Goal: Transaction & Acquisition: Download file/media

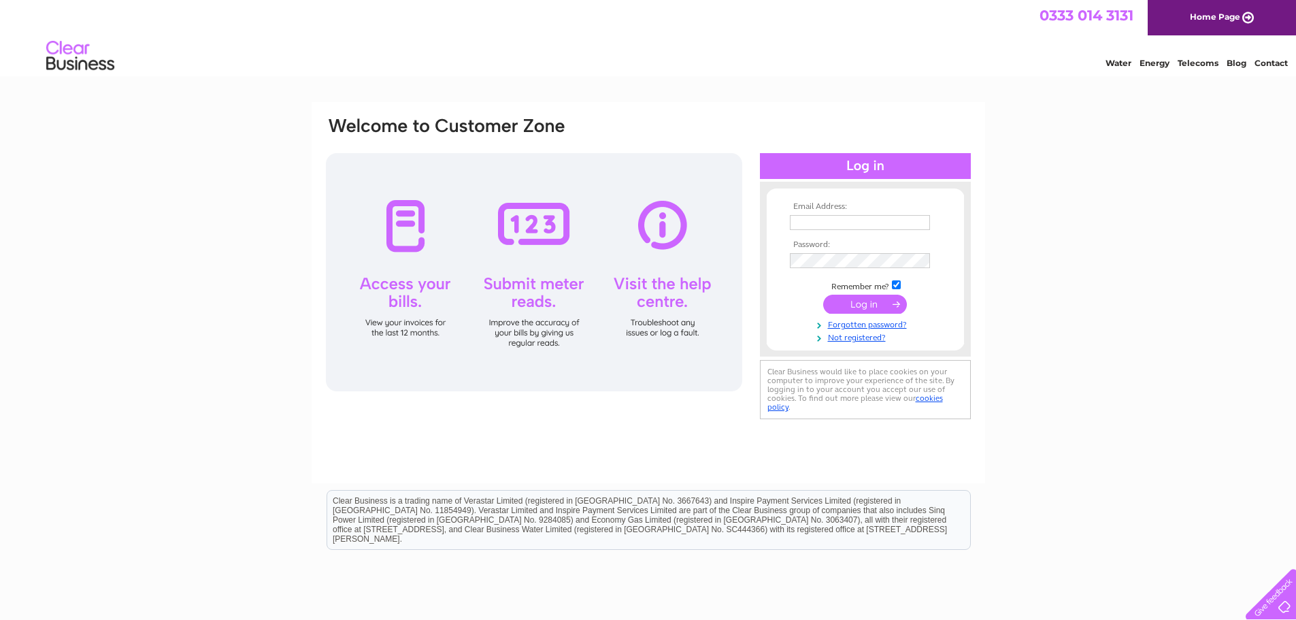
type input "enquiries@falleninchfarm.co.uk"
click at [847, 304] on input "submit" at bounding box center [865, 304] width 84 height 19
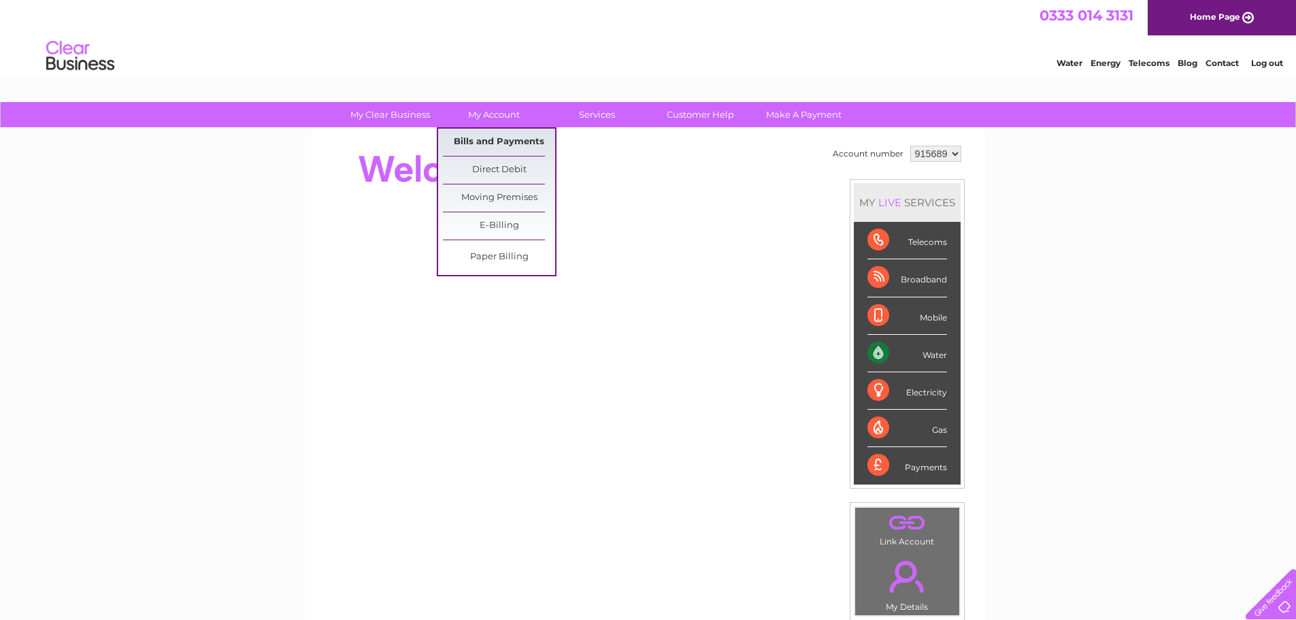
click at [494, 135] on link "Bills and Payments" at bounding box center [499, 142] width 112 height 27
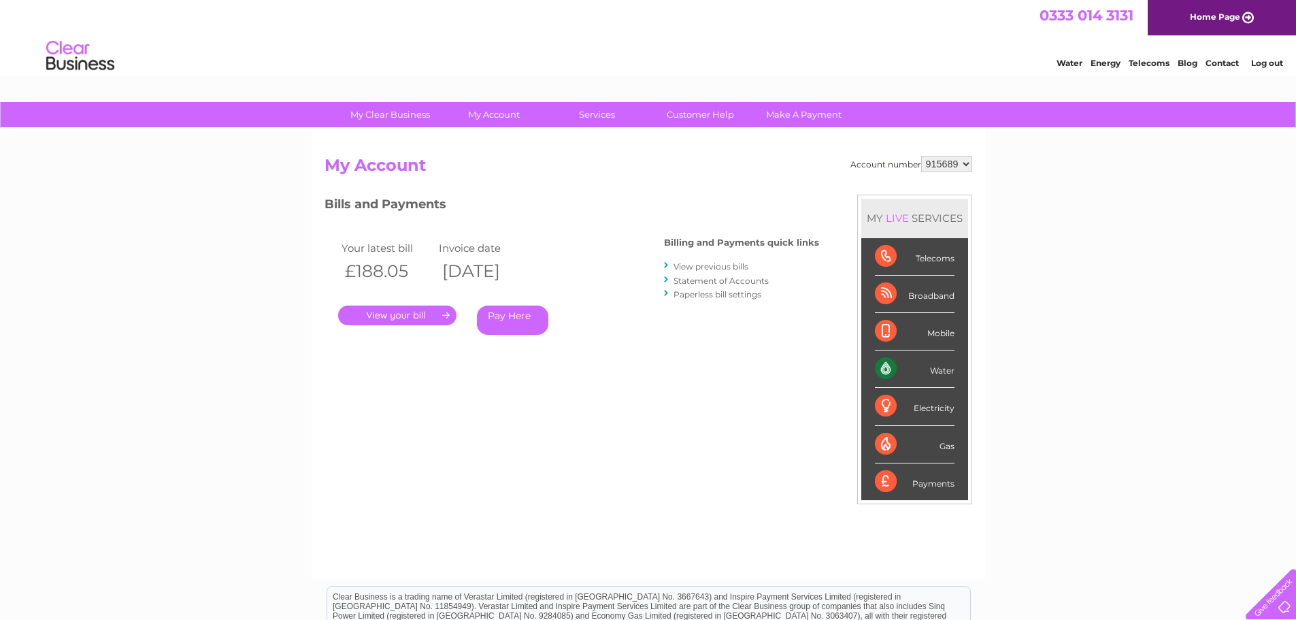
click at [682, 267] on link "View previous bills" at bounding box center [711, 266] width 75 height 10
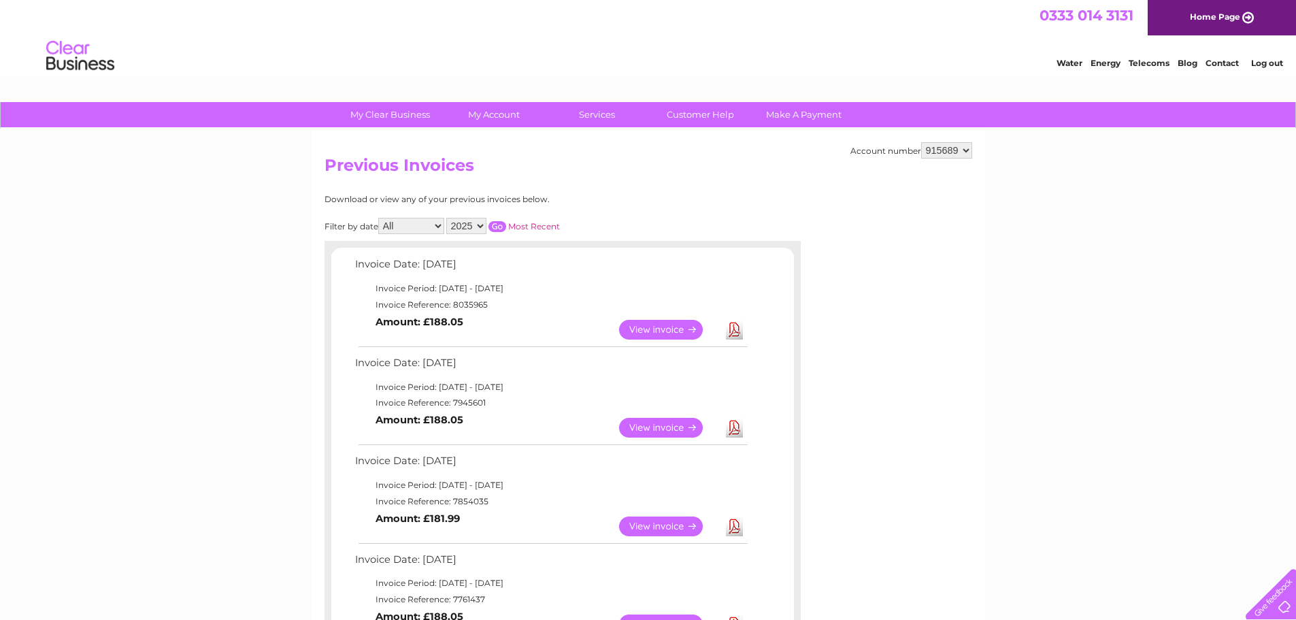
click at [657, 526] on link "View" at bounding box center [669, 526] width 100 height 20
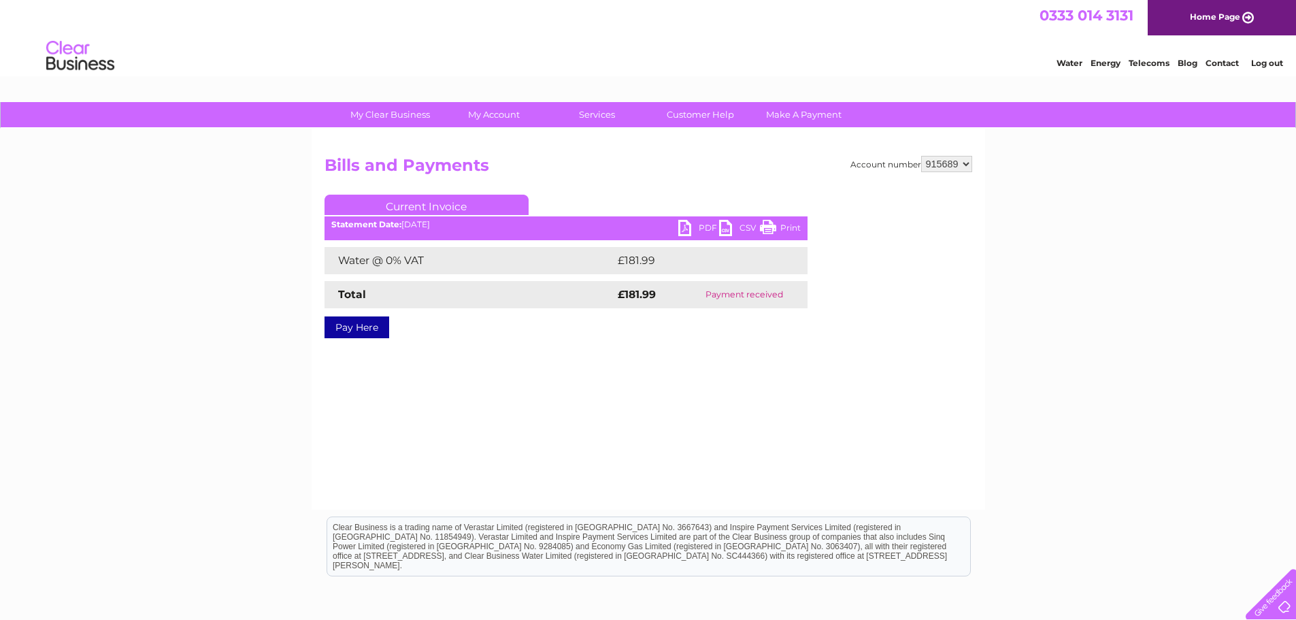
click at [689, 225] on link "PDF" at bounding box center [698, 230] width 41 height 20
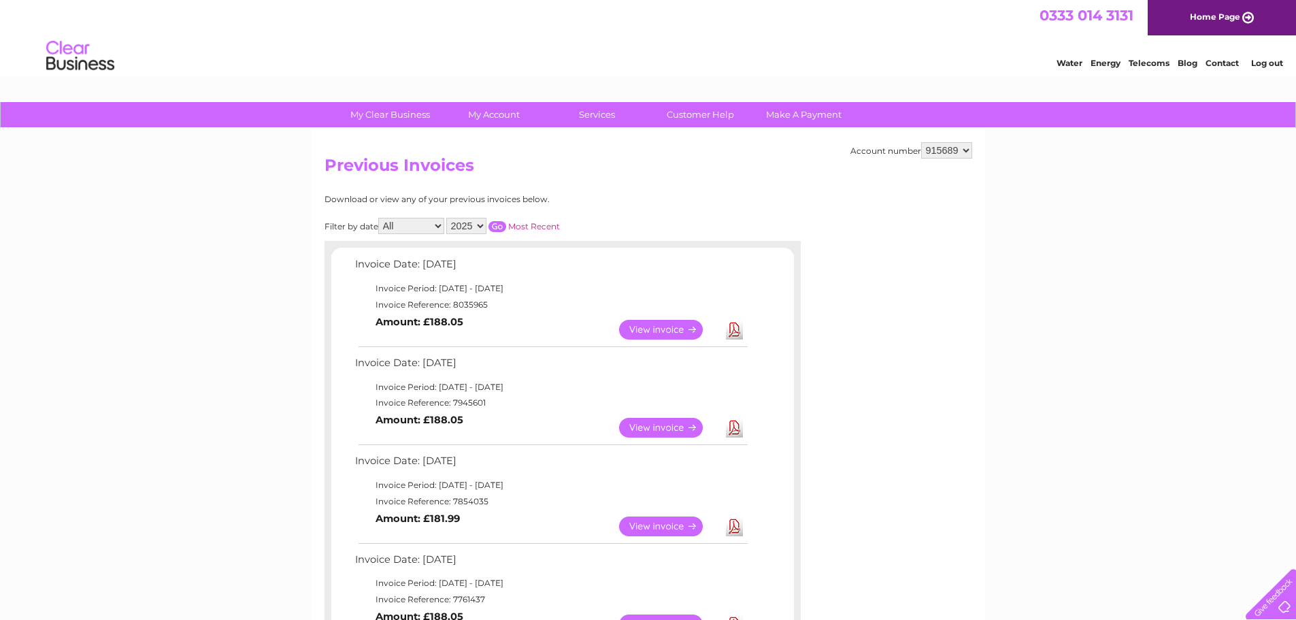
click at [669, 425] on link "View" at bounding box center [669, 428] width 100 height 20
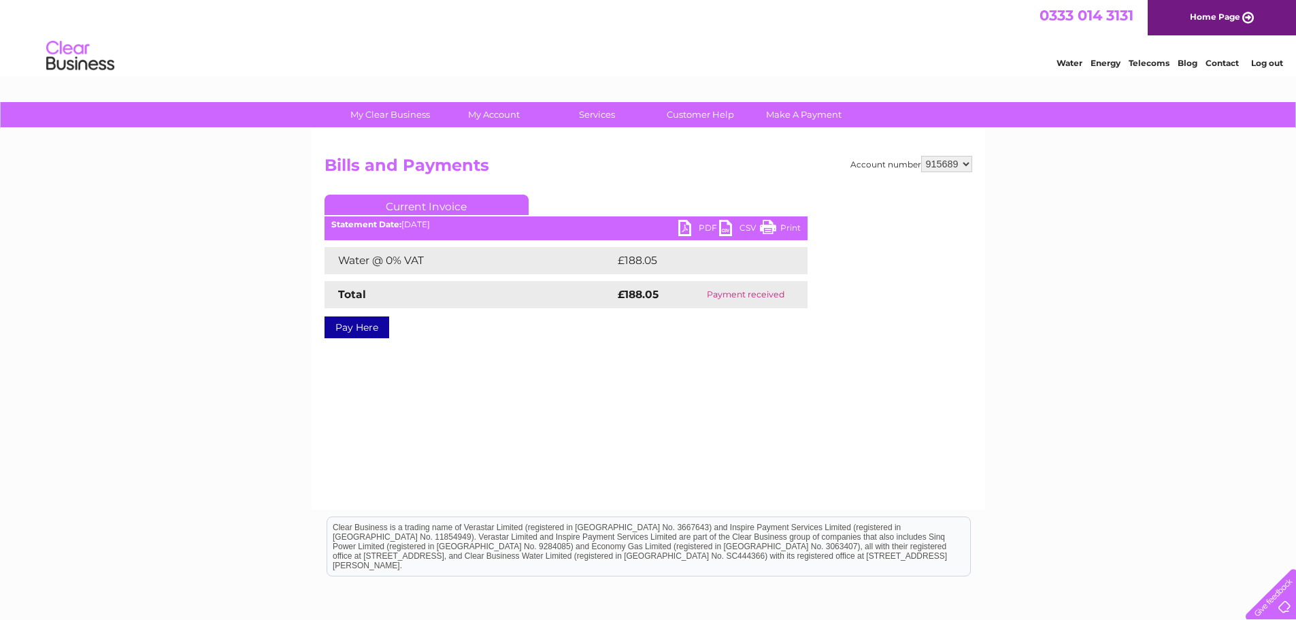
click at [686, 229] on link "PDF" at bounding box center [698, 230] width 41 height 20
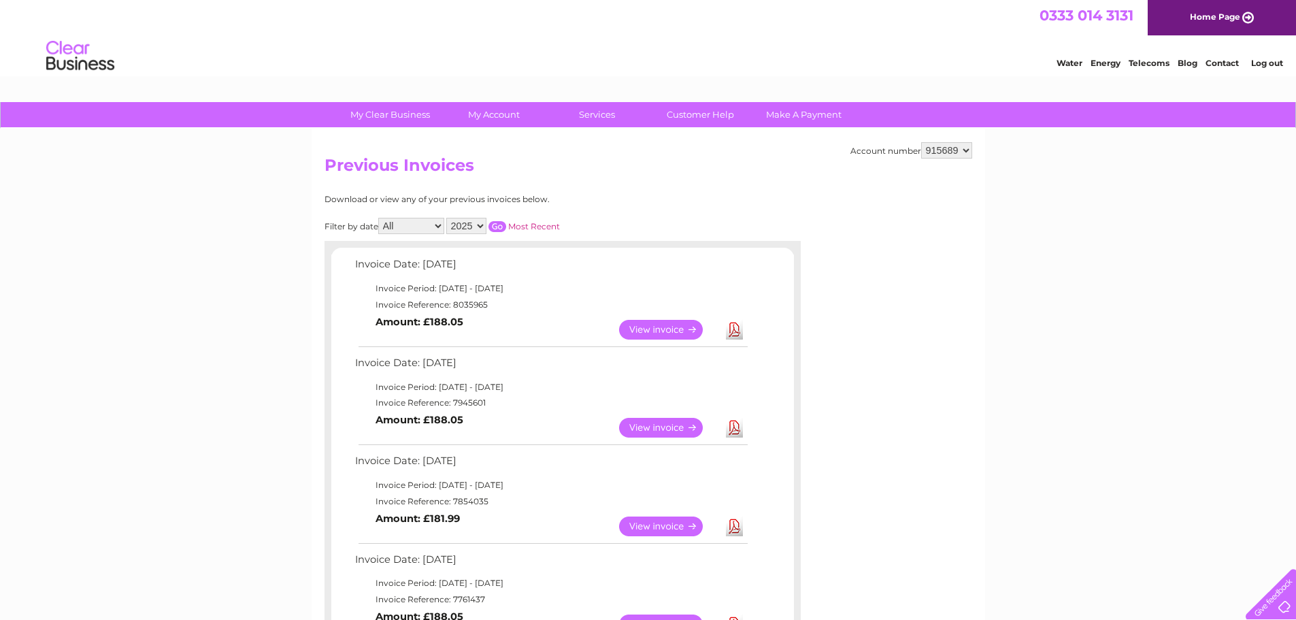
click at [675, 326] on link "View" at bounding box center [669, 330] width 100 height 20
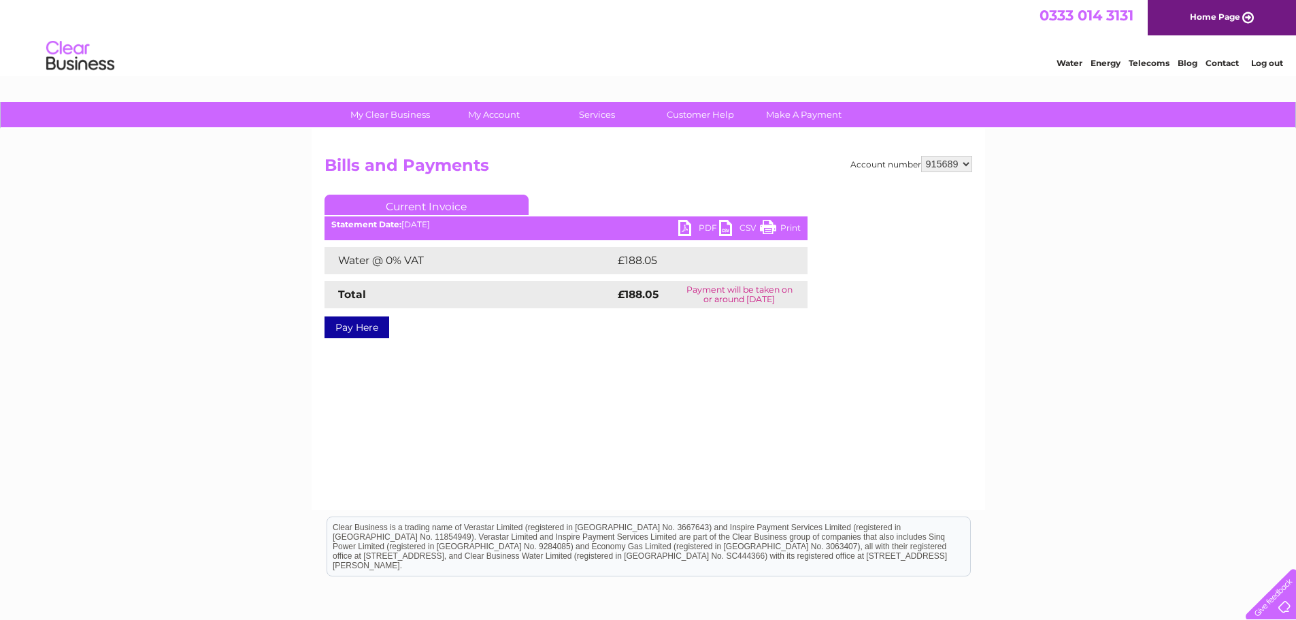
click at [688, 228] on link "PDF" at bounding box center [698, 230] width 41 height 20
click at [1264, 65] on link "Log out" at bounding box center [1267, 63] width 32 height 10
